Goal: Find specific page/section: Find specific page/section

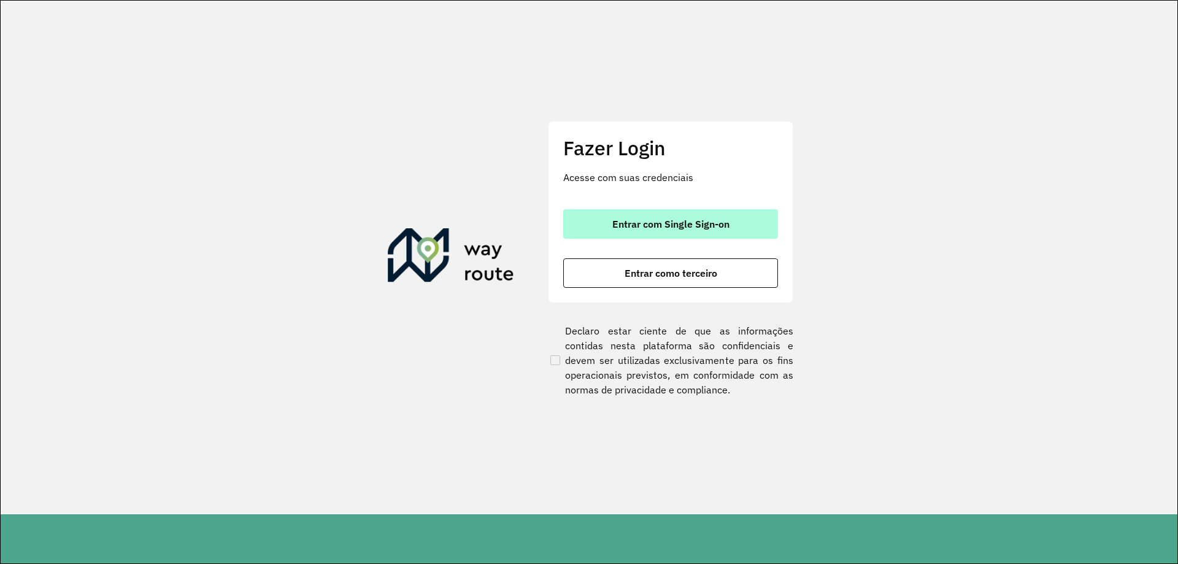
click at [596, 217] on button "Entrar com Single Sign-on" at bounding box center [670, 223] width 215 height 29
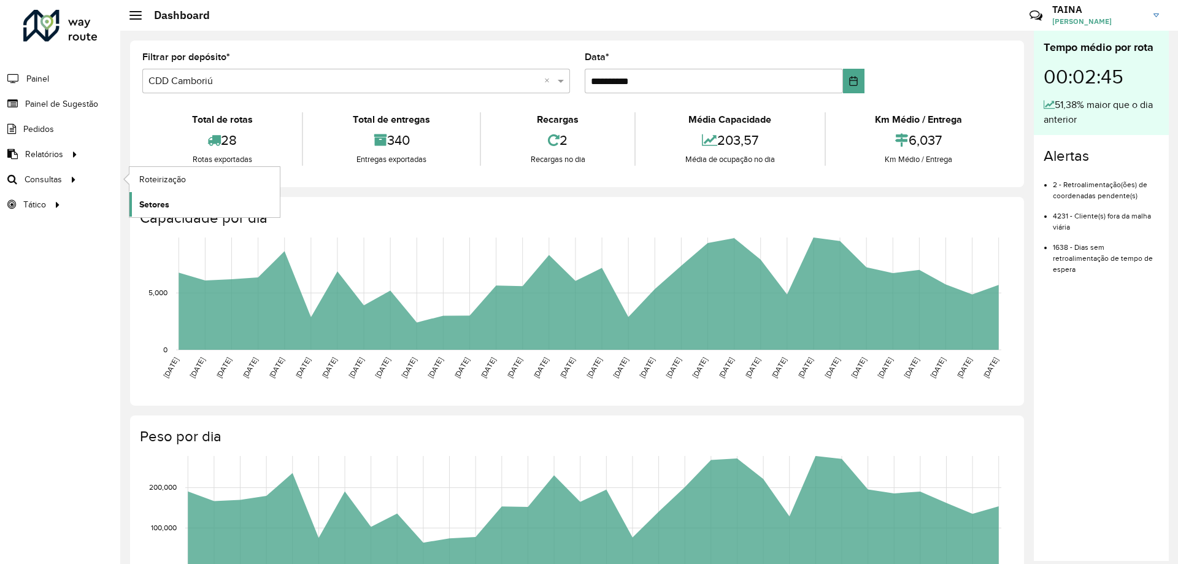
click at [140, 204] on span "Setores" at bounding box center [154, 204] width 30 height 13
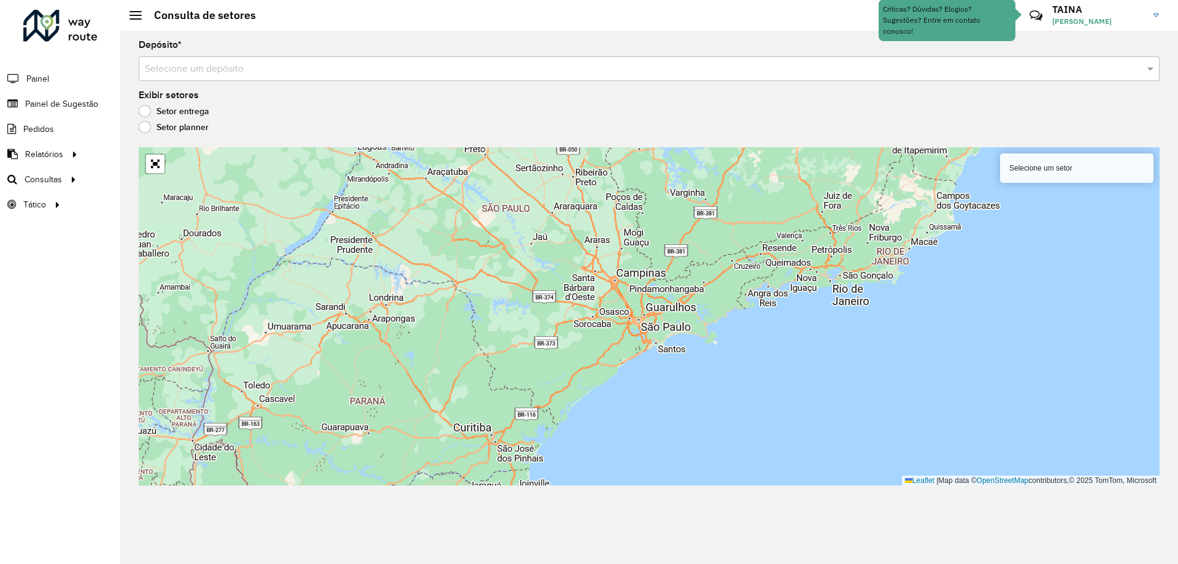
click at [318, 74] on input "text" at bounding box center [637, 69] width 984 height 15
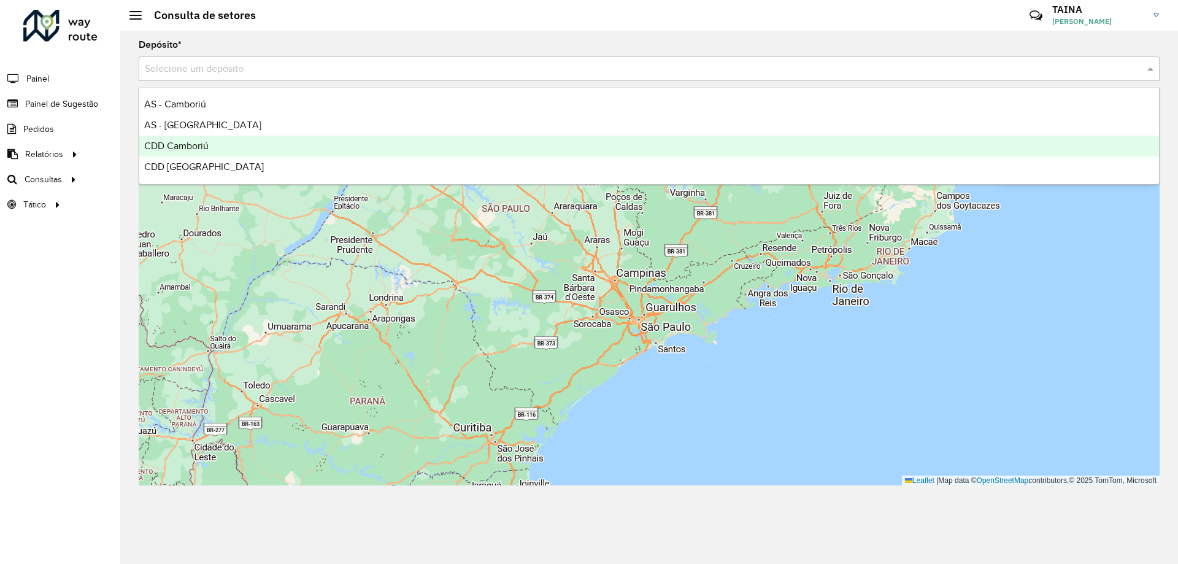
click at [248, 142] on div "CDD Camboriú" at bounding box center [648, 146] width 1019 height 21
